Goal: Information Seeking & Learning: Find specific fact

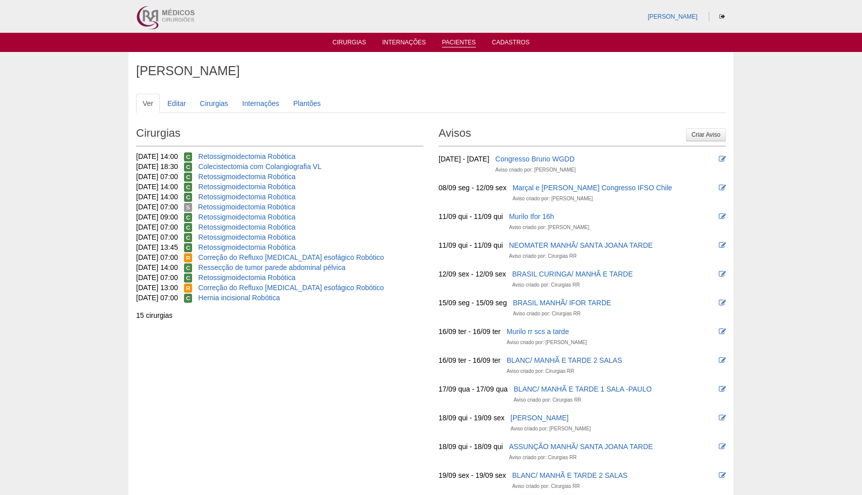
click at [457, 43] on link "Pacientes" at bounding box center [459, 43] width 34 height 9
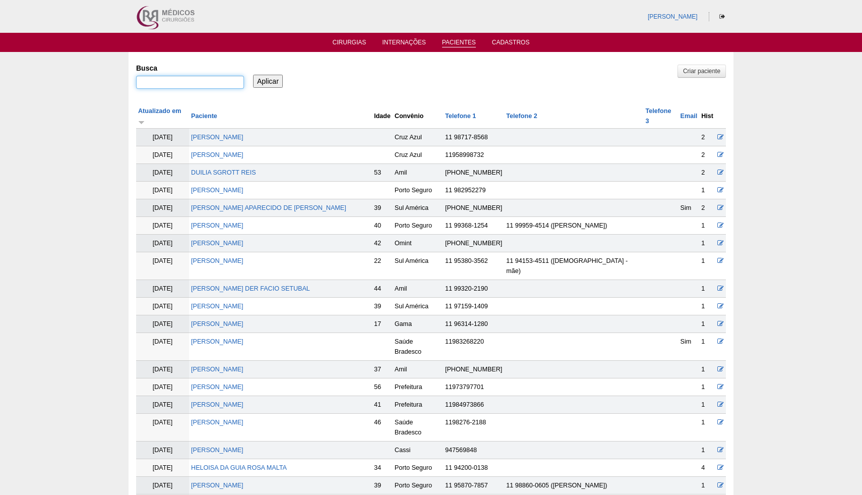
click at [201, 81] on input "Busca" at bounding box center [190, 82] width 108 height 13
paste input "Luana de Melo Soares"
type input "Luana de Melo Soares"
click at [276, 81] on input "Aplicar" at bounding box center [268, 81] width 30 height 13
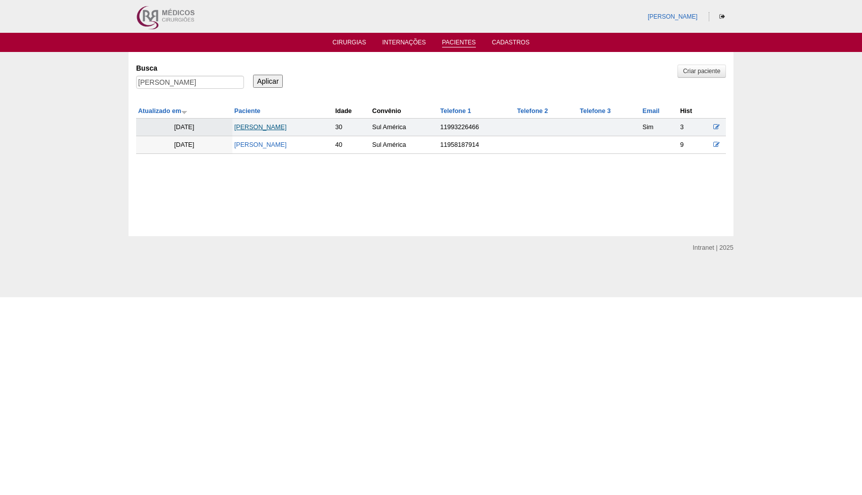
click at [277, 128] on link "LUANA DE MELO SOARES" at bounding box center [260, 127] width 52 height 7
click at [287, 130] on link "[PERSON_NAME]" at bounding box center [260, 127] width 52 height 7
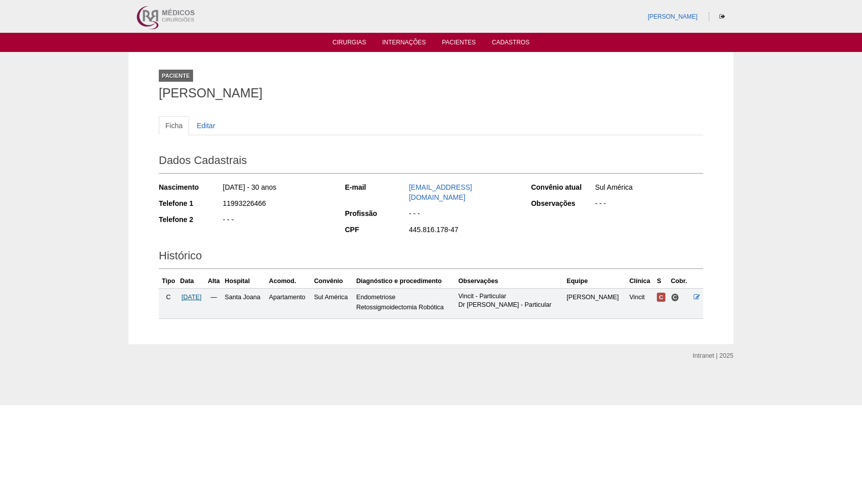
click at [197, 293] on span "02/05/2025" at bounding box center [191, 296] width 20 height 7
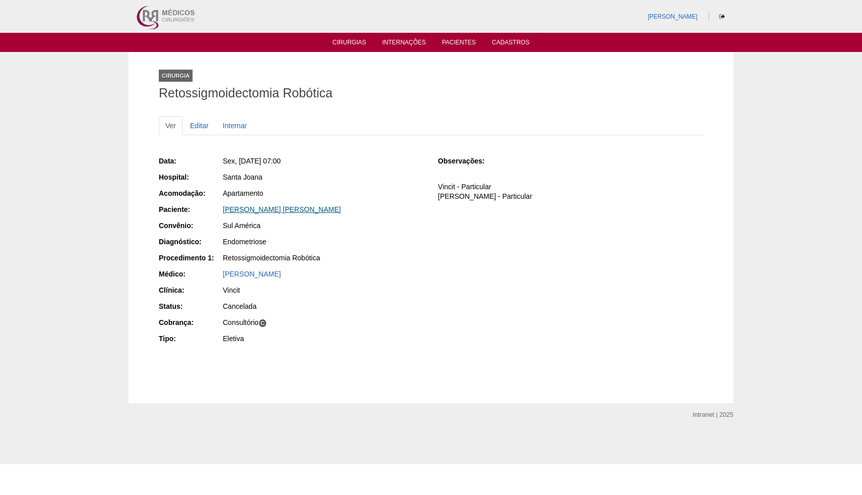
click at [279, 210] on link "LUANA DE MELO SOARES" at bounding box center [282, 209] width 118 height 8
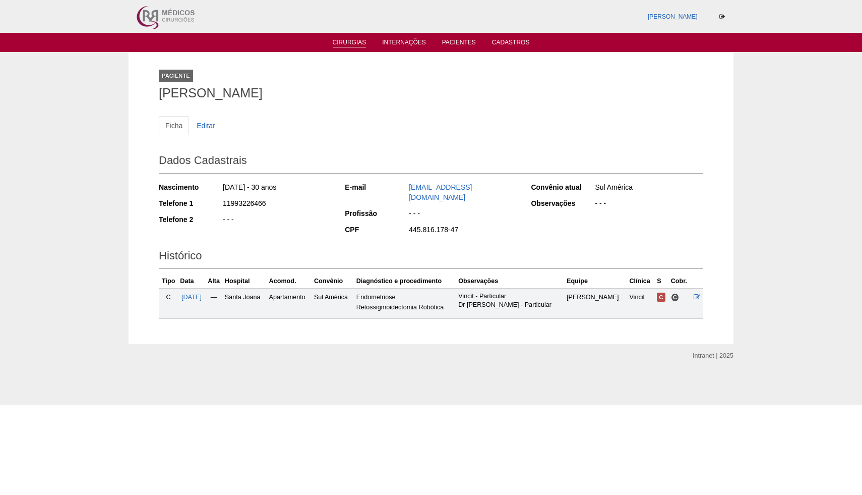
click at [354, 45] on link "Cirurgias" at bounding box center [350, 43] width 34 height 9
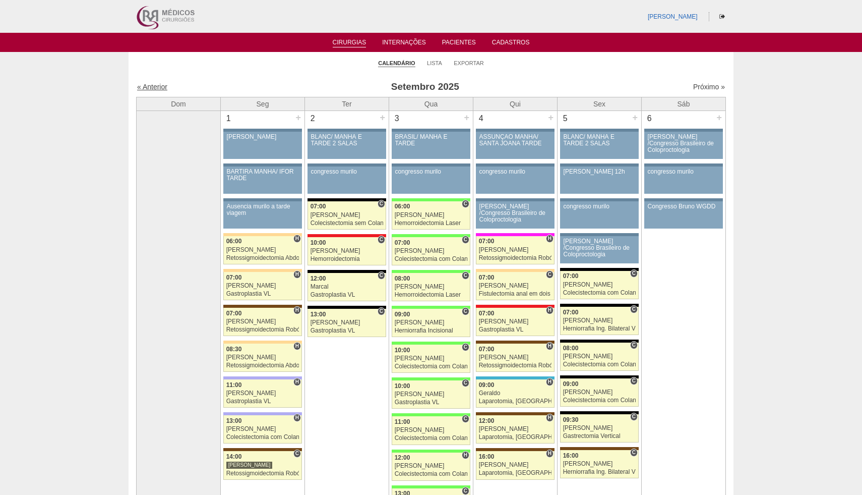
click at [153, 87] on link "« Anterior" at bounding box center [152, 87] width 30 height 8
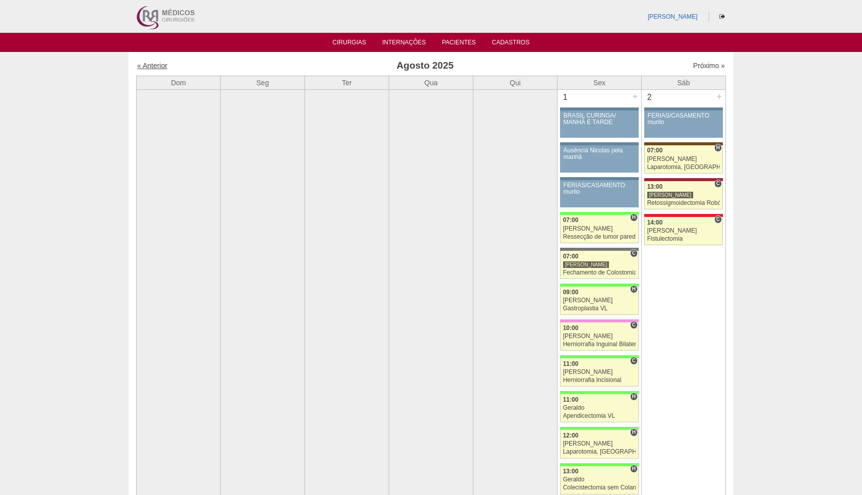
click at [155, 65] on link "« Anterior" at bounding box center [152, 66] width 30 height 8
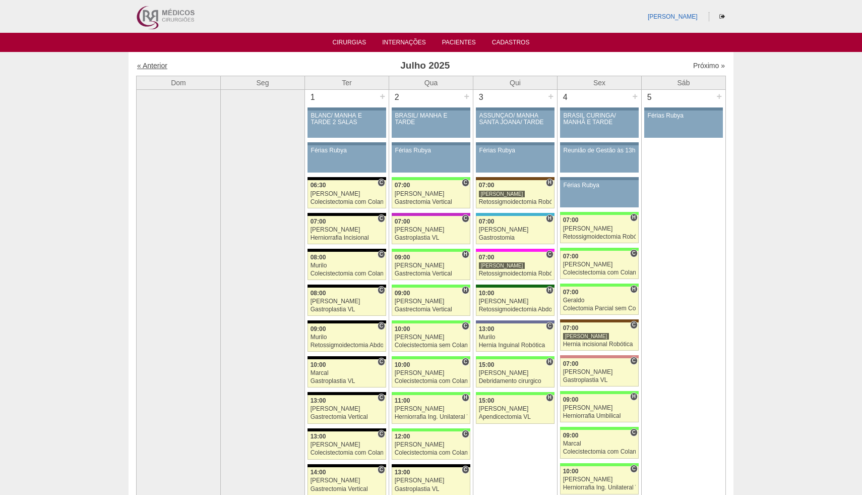
click at [153, 67] on link "« Anterior" at bounding box center [152, 66] width 30 height 8
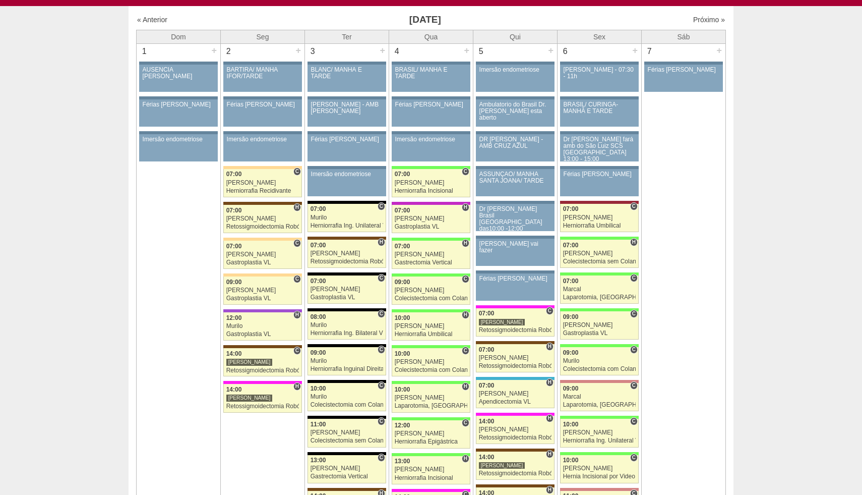
scroll to position [53, 0]
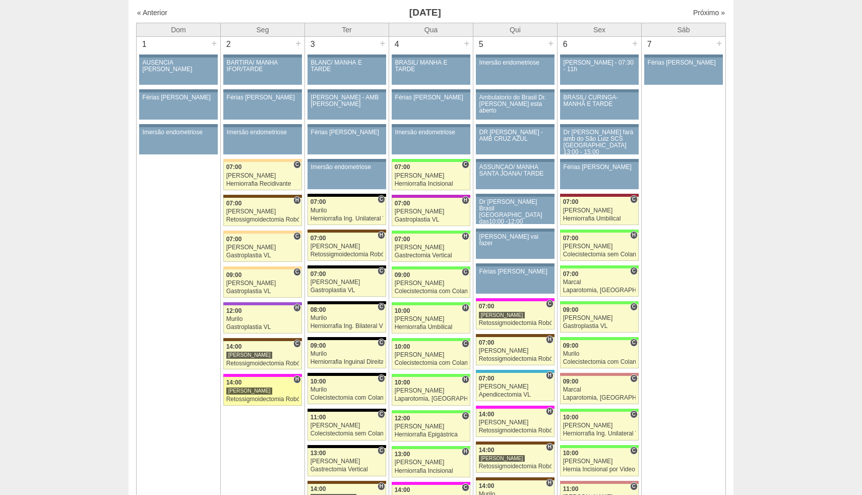
click at [267, 396] on div "Retossigmoidectomia Robótica" at bounding box center [262, 399] width 73 height 7
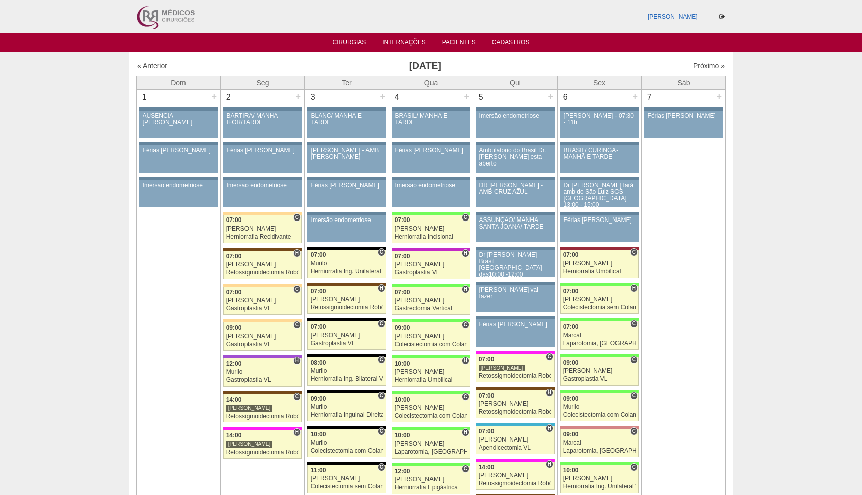
scroll to position [53, 0]
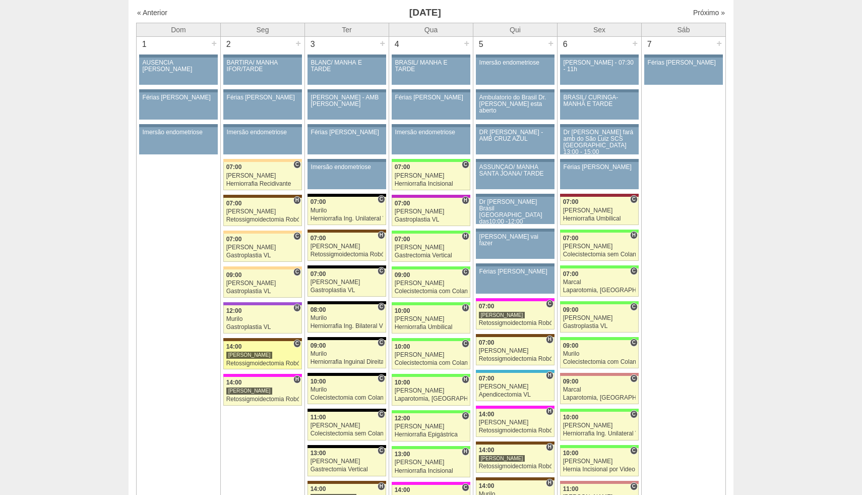
click at [262, 360] on div "Retossigmoidectomia Robótica" at bounding box center [262, 363] width 73 height 7
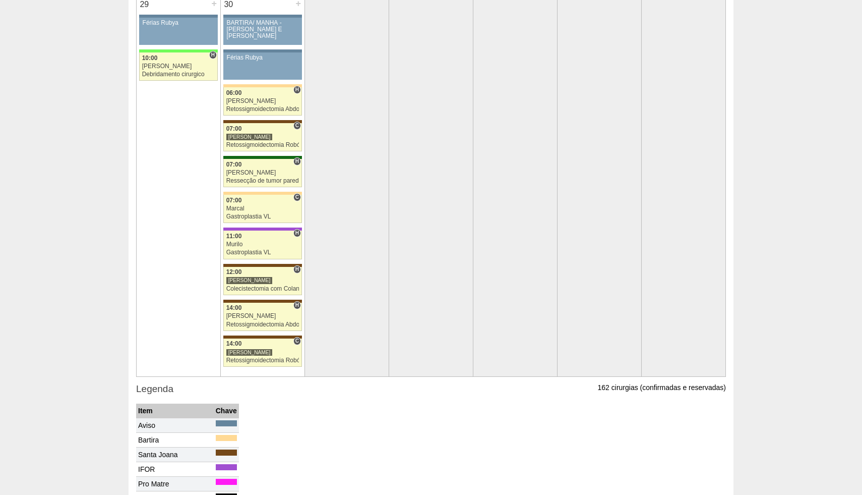
scroll to position [2388, 0]
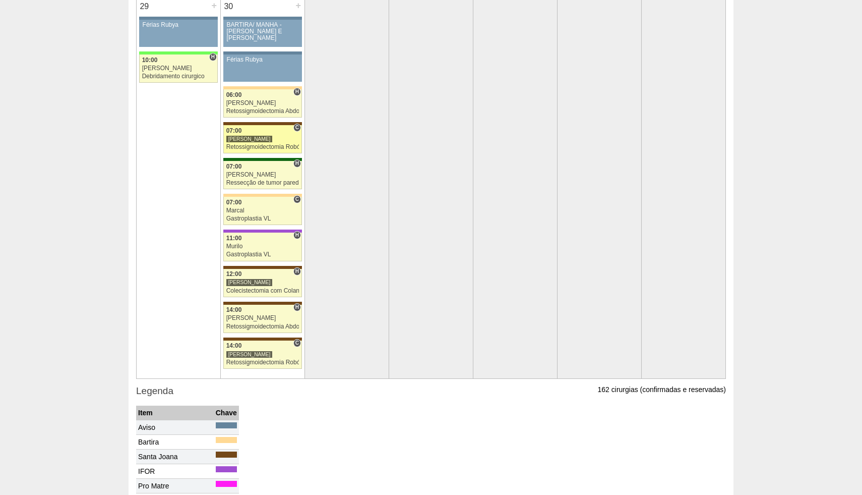
click at [254, 143] on link "84851 Vincit C 07:00 Renato Barretto Retossigmoidectomia Robótica Hospital Sant…" at bounding box center [262, 139] width 79 height 28
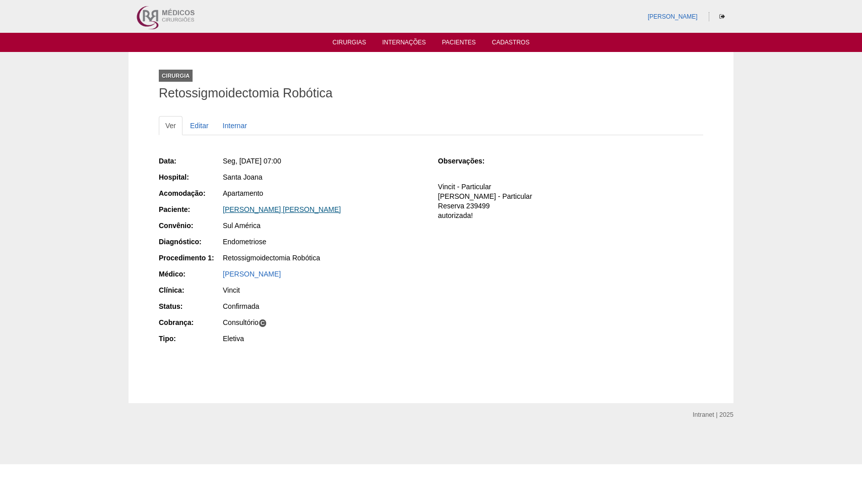
click at [281, 208] on link "[PERSON_NAME] [PERSON_NAME]" at bounding box center [282, 209] width 118 height 8
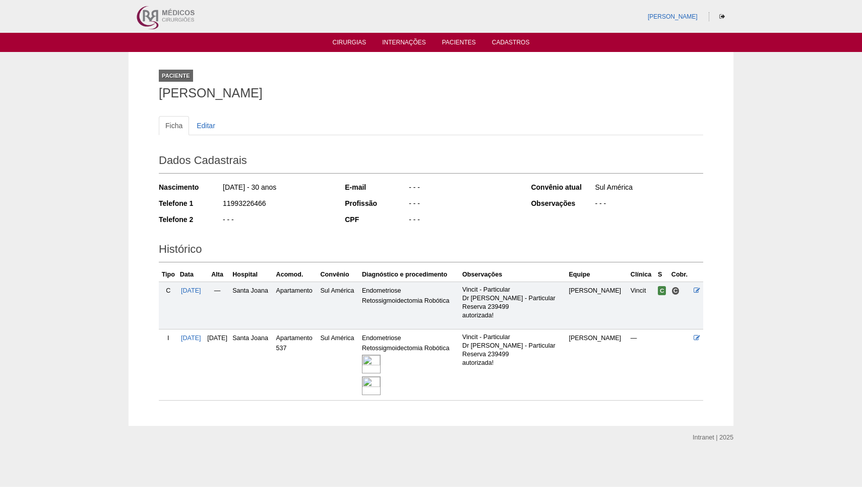
click at [381, 364] on img at bounding box center [371, 363] width 19 height 19
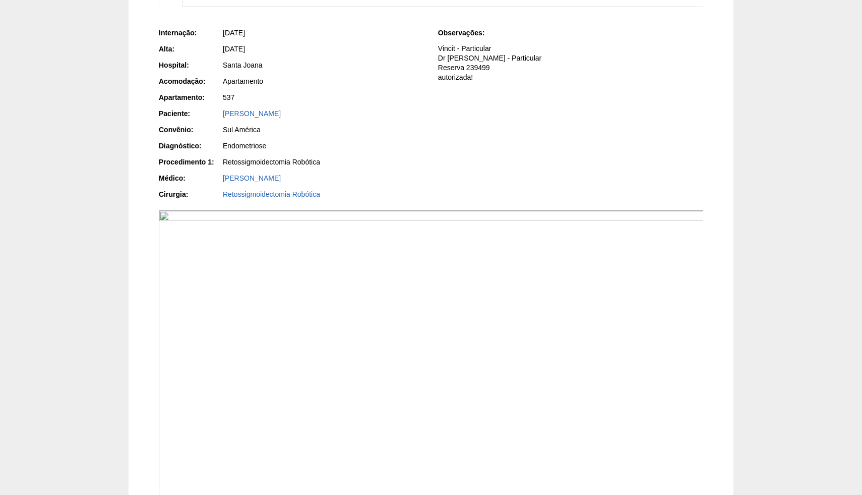
scroll to position [126, 0]
